Goal: Task Accomplishment & Management: Check status

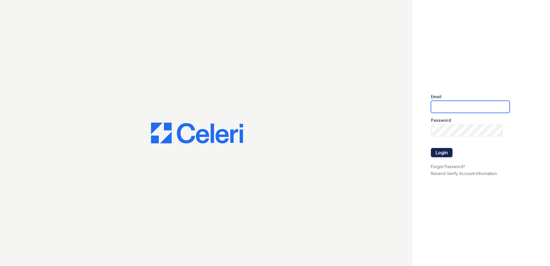
type input "renewonblues@trinity-pm.com"
click at [442, 150] on button "Login" at bounding box center [442, 152] width 22 height 9
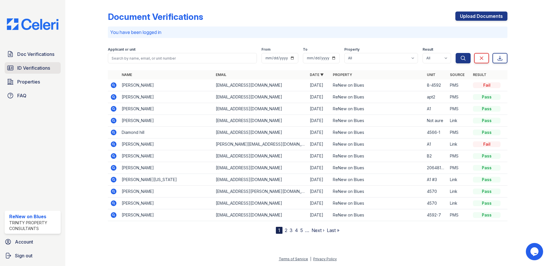
click at [20, 65] on span "ID Verifications" at bounding box center [33, 67] width 33 height 7
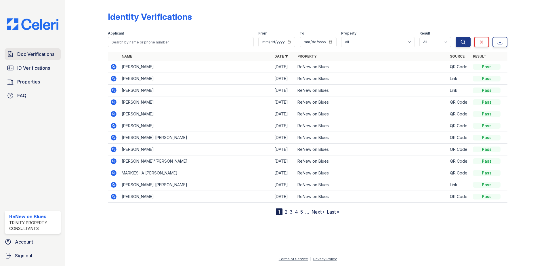
click at [45, 53] on span "Doc Verifications" at bounding box center [35, 54] width 37 height 7
click at [40, 55] on span "Doc Verifications" at bounding box center [35, 54] width 37 height 7
click at [110, 66] on icon at bounding box center [113, 66] width 7 height 7
click at [38, 53] on span "Doc Verifications" at bounding box center [35, 54] width 37 height 7
